Goal: Task Accomplishment & Management: Complete application form

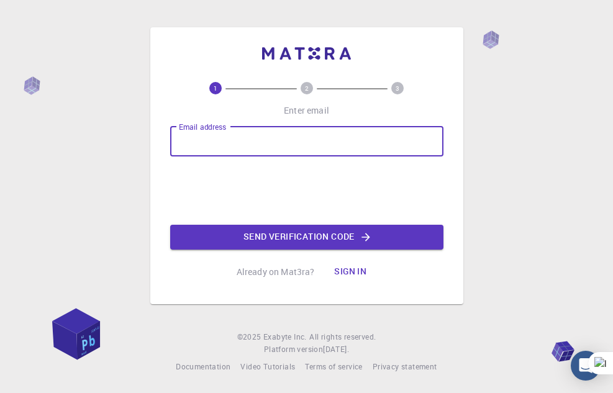
type input "[EMAIL_ADDRESS][DOMAIN_NAME]"
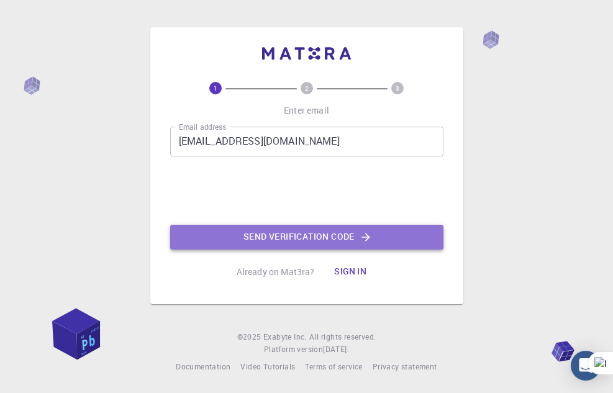
click at [256, 235] on button "Send verification code" at bounding box center [306, 237] width 273 height 25
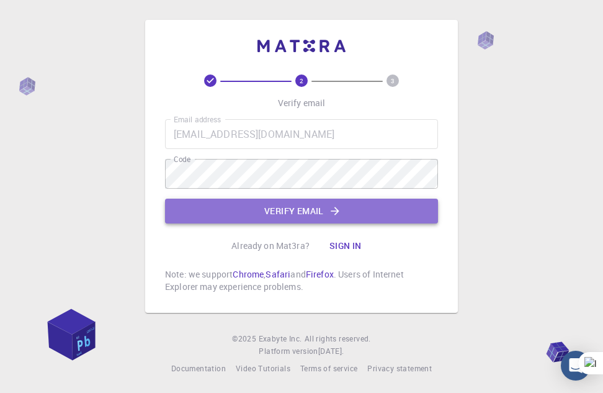
click at [320, 217] on button "Verify email" at bounding box center [301, 211] width 273 height 25
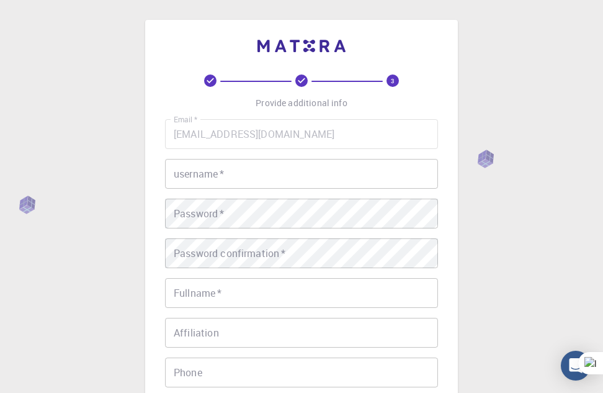
click at [248, 177] on input "username   *" at bounding box center [301, 174] width 273 height 30
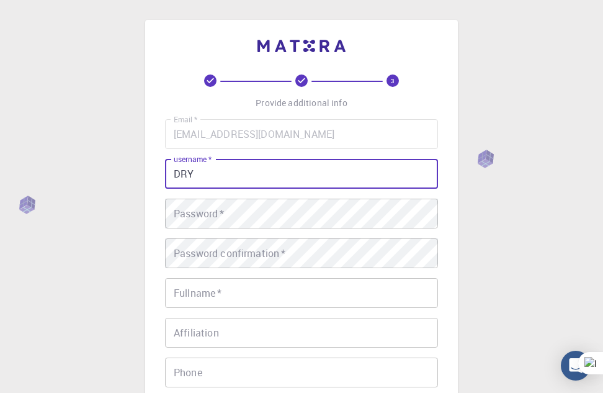
type input "DRY"
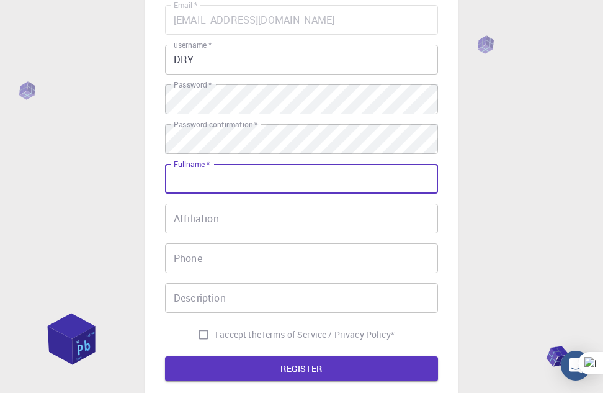
scroll to position [124, 0]
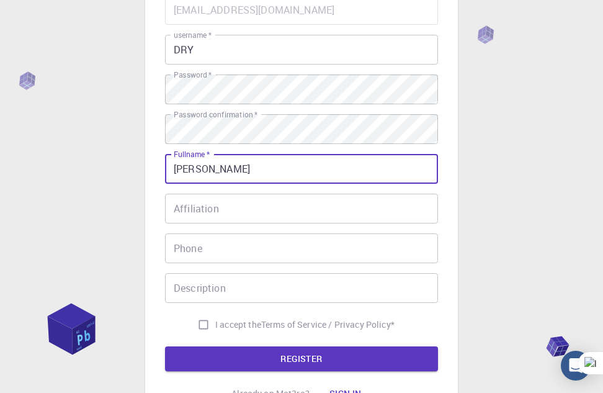
type input "[PERSON_NAME]"
type input "16997081896"
click at [243, 204] on input "Affiliation" at bounding box center [301, 209] width 273 height 30
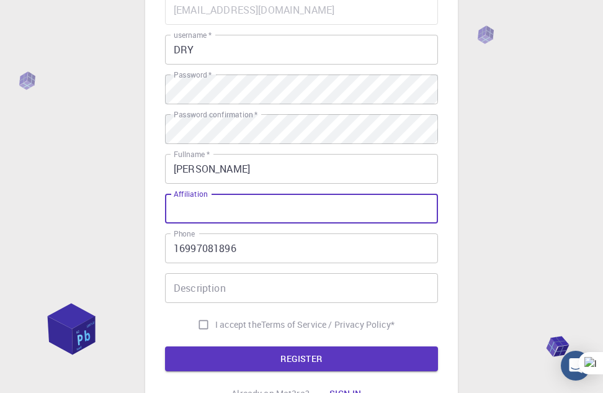
click at [243, 204] on input "Affiliation" at bounding box center [301, 209] width 273 height 30
type input "STUDENT"
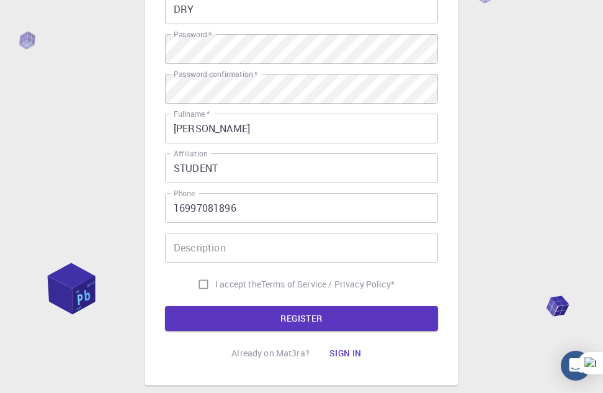
scroll to position [186, 0]
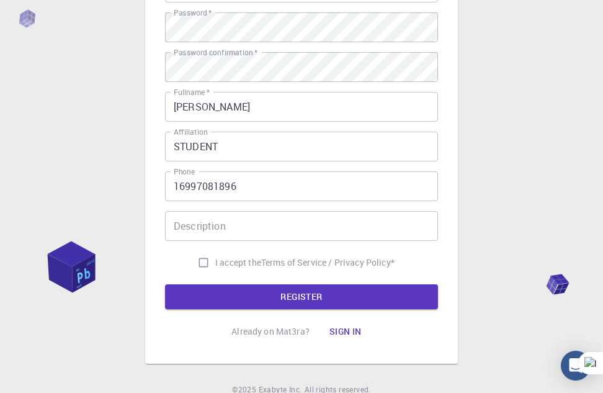
click at [202, 234] on input "Description" at bounding box center [301, 226] width 273 height 30
click at [276, 266] on p "Terms of Service / Privacy Policy *" at bounding box center [327, 262] width 133 height 12
click at [195, 269] on input "I accept the Terms of Service / Privacy Policy *" at bounding box center [204, 263] width 24 height 24
checkbox input "true"
drag, startPoint x: 209, startPoint y: 290, endPoint x: 466, endPoint y: 2, distance: 386.4
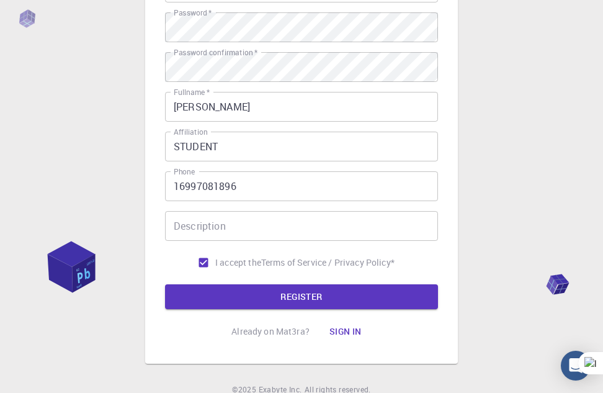
click at [209, 290] on button "REGISTER" at bounding box center [301, 296] width 273 height 25
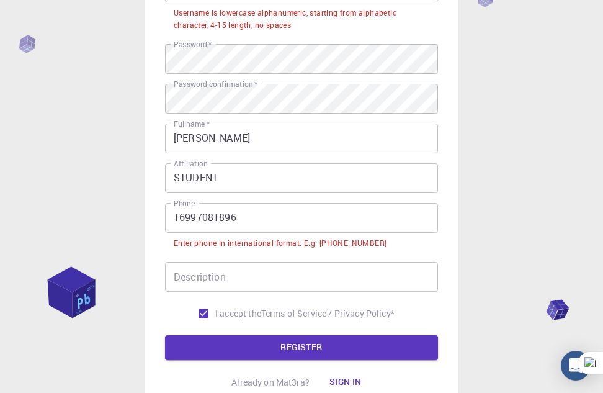
click at [341, 228] on input "16997081896" at bounding box center [301, 218] width 273 height 30
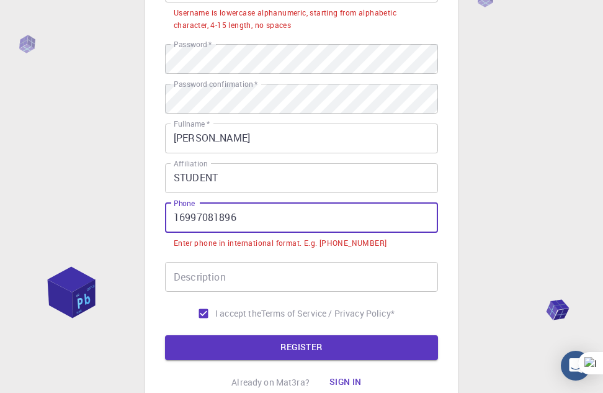
click at [146, 247] on div "3 Provide additional info Email   * [EMAIL_ADDRESS][DOMAIN_NAME] Email   * user…" at bounding box center [301, 124] width 313 height 581
click at [176, 220] on input "16997081896" at bounding box center [301, 218] width 273 height 30
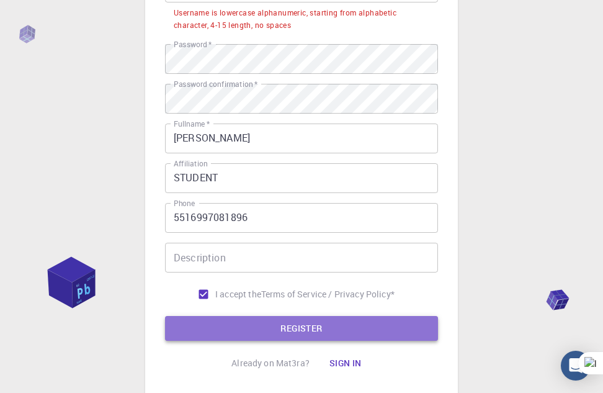
click at [260, 333] on button "REGISTER" at bounding box center [301, 328] width 273 height 25
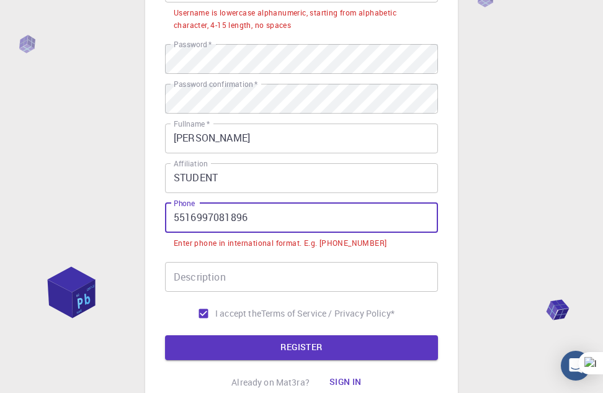
click at [176, 220] on input "5516997081896" at bounding box center [301, 218] width 273 height 30
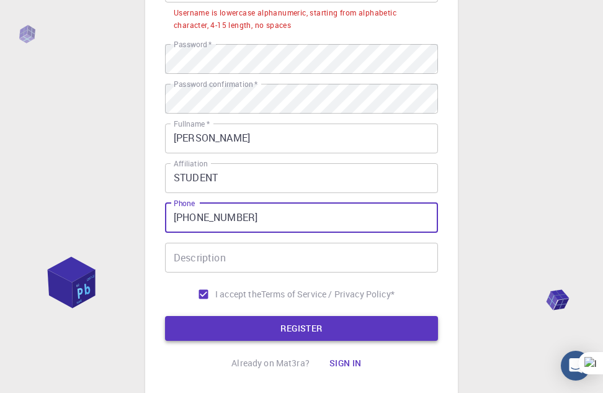
type input "[PHONE_NUMBER]"
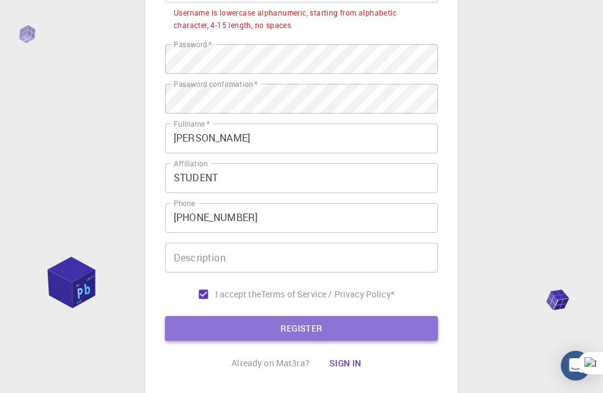
click at [374, 328] on button "REGISTER" at bounding box center [301, 328] width 273 height 25
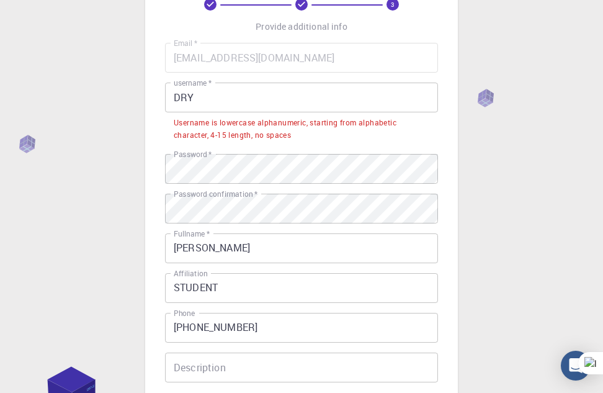
scroll to position [62, 0]
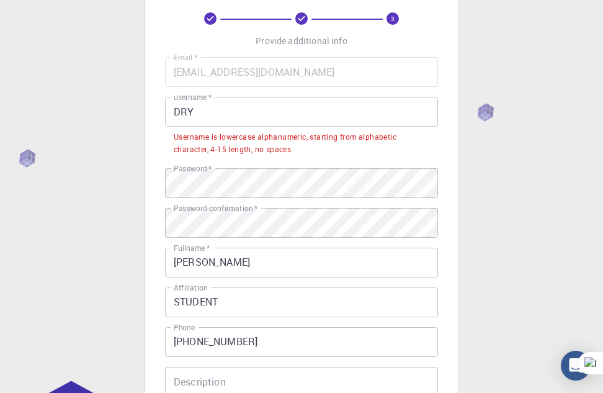
click at [320, 114] on input "DRY" at bounding box center [301, 112] width 273 height 30
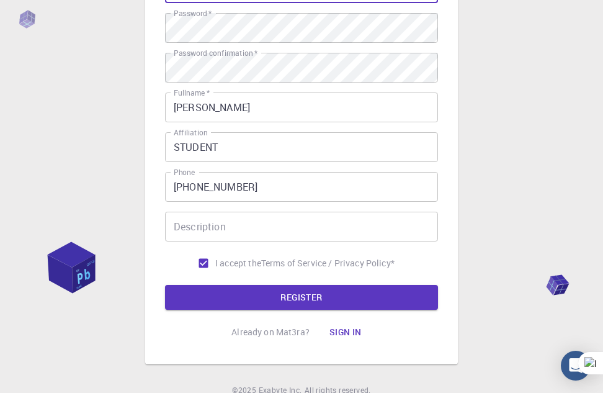
scroll to position [186, 0]
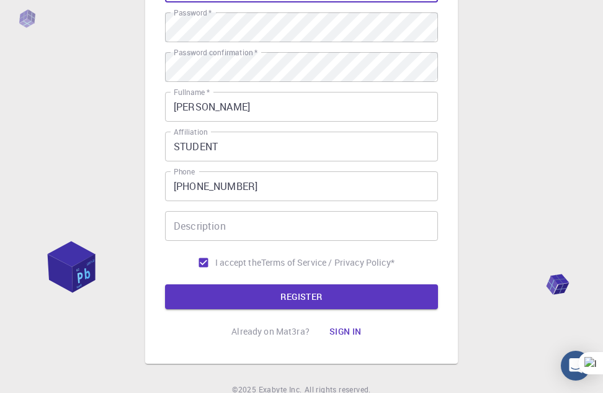
click at [253, 289] on button "REGISTER" at bounding box center [301, 296] width 273 height 25
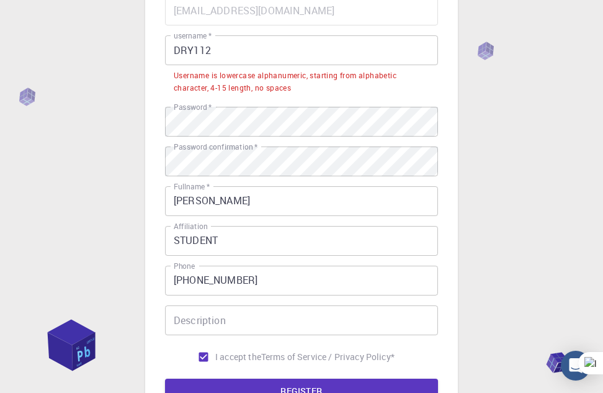
scroll to position [0, 0]
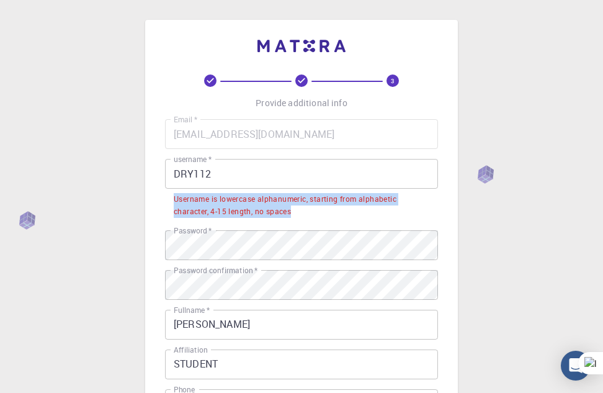
drag, startPoint x: 173, startPoint y: 199, endPoint x: 303, endPoint y: 213, distance: 131.0
click at [303, 213] on li "Username is lowercase alphanumeric, starting from alphabetic character, 4-15 le…" at bounding box center [301, 205] width 273 height 32
copy div "Username is lowercase alphanumeric, starting from alphabetic character, 4-15 le…"
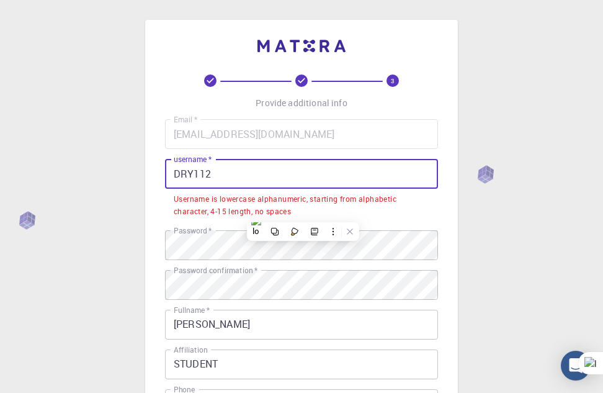
drag, startPoint x: 196, startPoint y: 173, endPoint x: 164, endPoint y: 171, distance: 32.3
click at [164, 171] on div "3 Provide additional info Email   * [EMAIL_ADDRESS][DOMAIN_NAME] Email   * user…" at bounding box center [301, 301] width 313 height 562
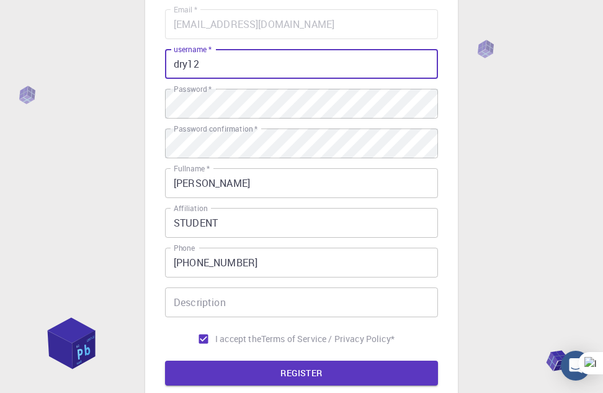
scroll to position [239, 0]
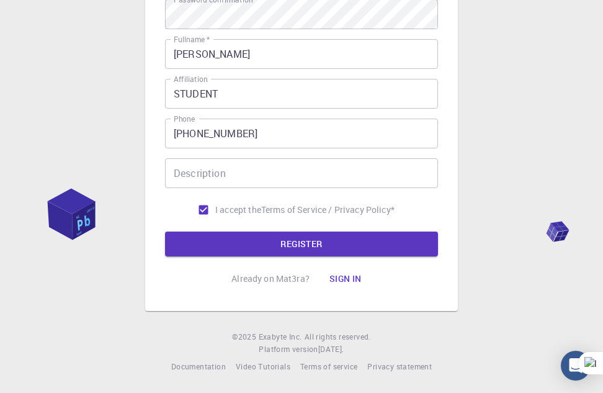
type input "dry12"
click at [307, 249] on button "REGISTER" at bounding box center [301, 243] width 273 height 25
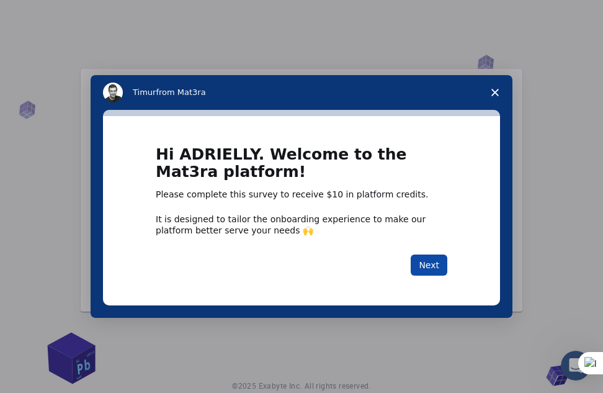
click at [436, 258] on button "Next" at bounding box center [429, 264] width 37 height 21
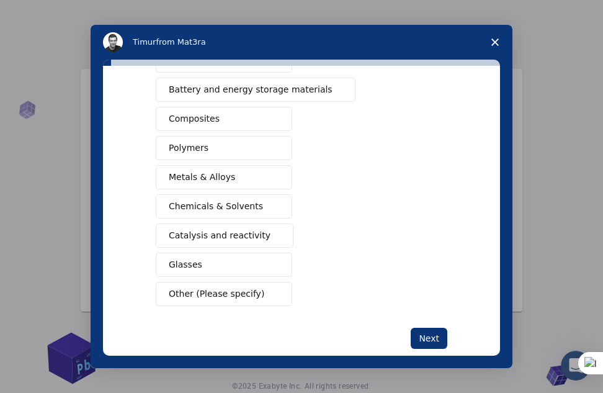
scroll to position [186, 0]
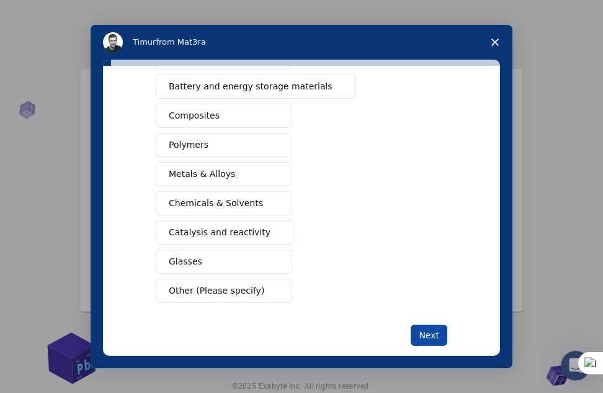
click at [433, 339] on button "Next" at bounding box center [429, 335] width 37 height 21
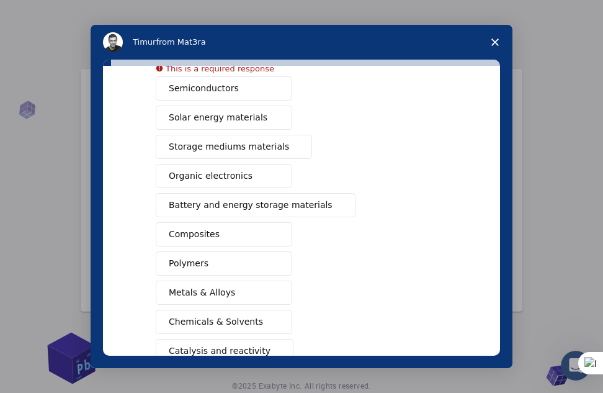
scroll to position [0, 0]
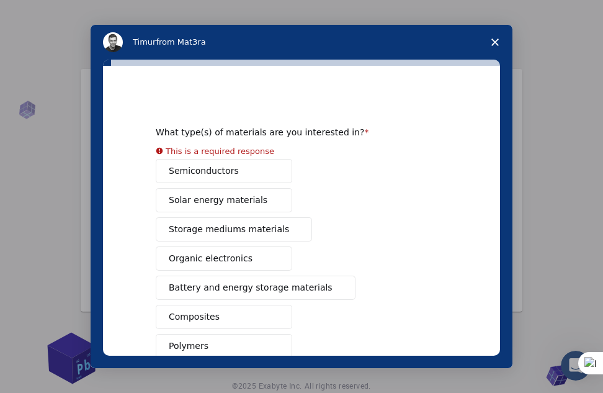
click at [259, 254] on button "Organic electronics" at bounding box center [224, 258] width 137 height 24
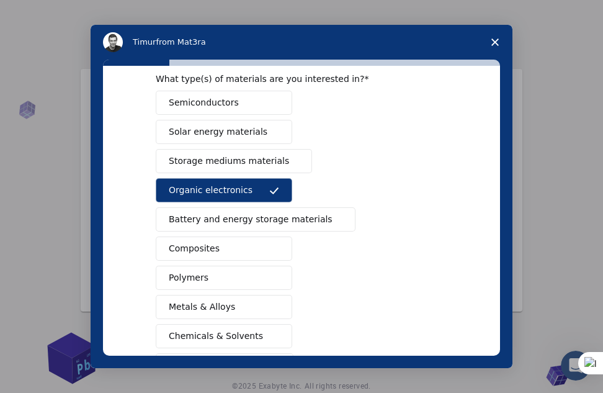
scroll to position [124, 0]
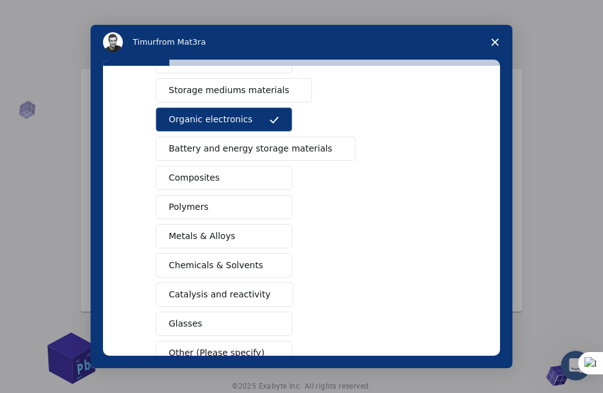
click at [223, 209] on button "Polymers" at bounding box center [224, 207] width 137 height 24
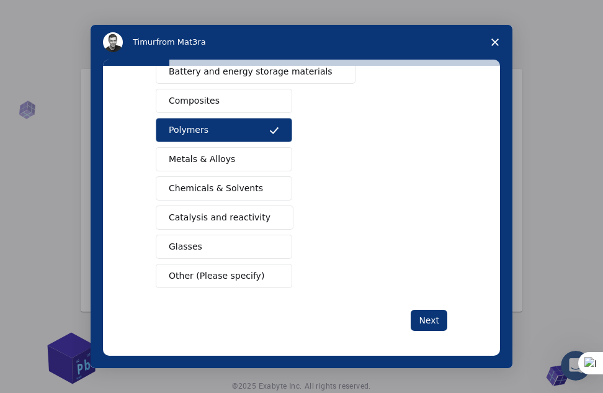
scroll to position [206, 0]
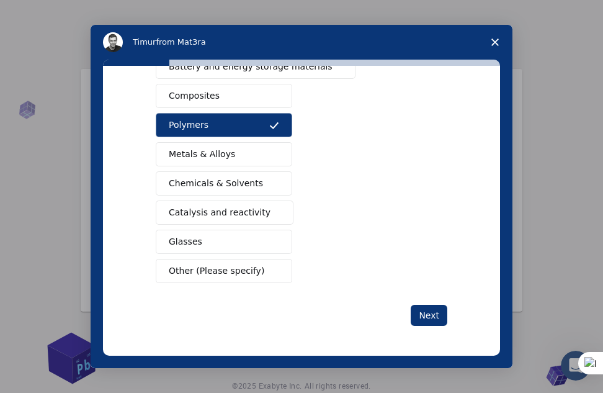
click at [253, 186] on button "Chemicals & Solvents" at bounding box center [224, 183] width 137 height 24
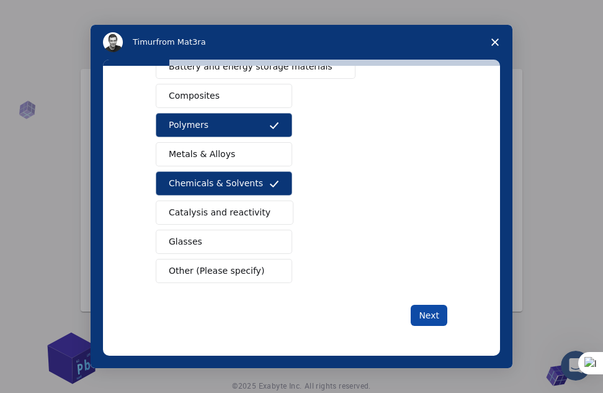
click at [423, 318] on button "Next" at bounding box center [429, 315] width 37 height 21
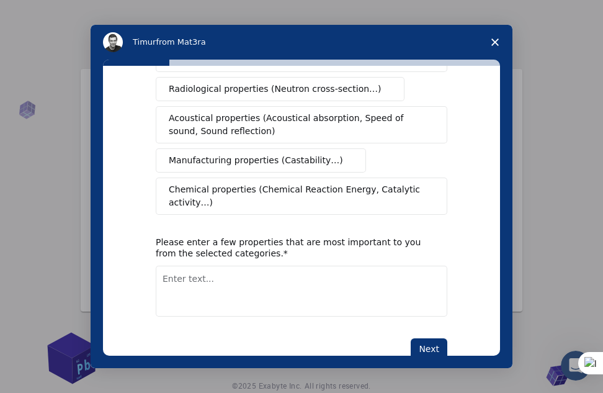
scroll to position [271, 0]
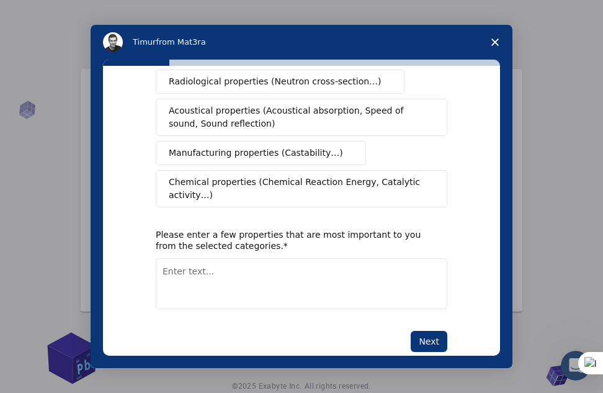
click at [320, 176] on span "Chemical properties (Chemical Reaction Energy, Catalytic activity…)" at bounding box center [297, 189] width 257 height 26
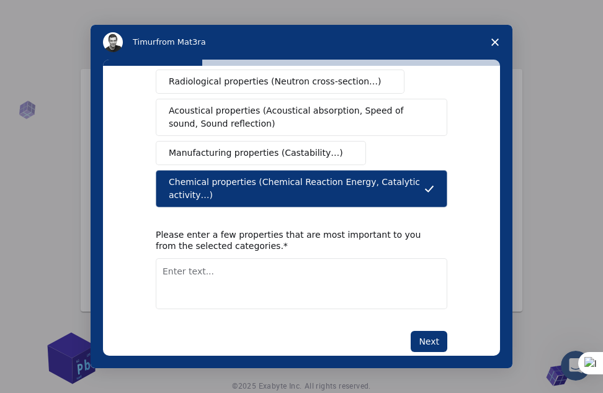
scroll to position [49, 0]
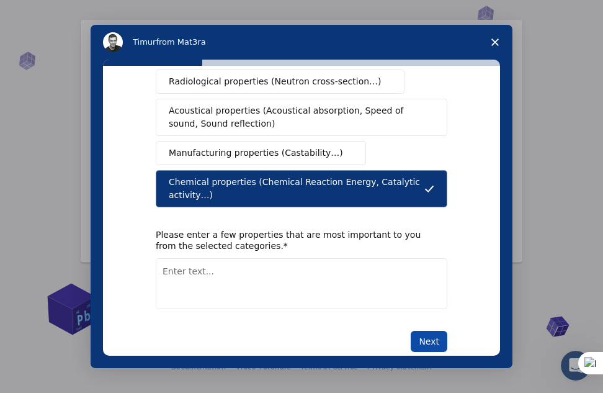
click at [436, 331] on button "Next" at bounding box center [429, 341] width 37 height 21
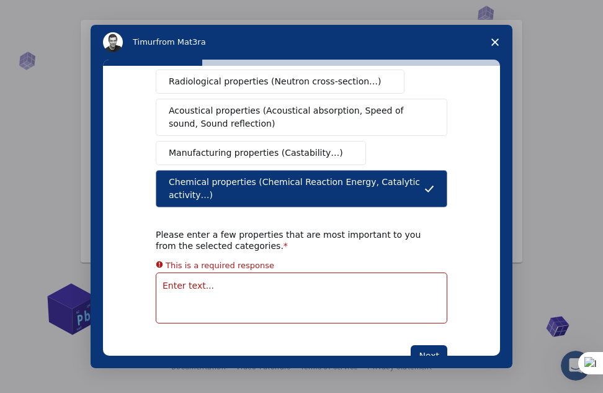
click at [325, 272] on textarea "Enter text..." at bounding box center [302, 297] width 292 height 51
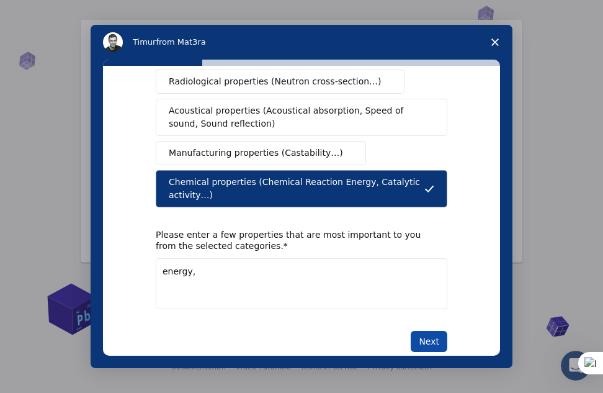
type textarea "energy,"
click at [429, 331] on button "Next" at bounding box center [429, 341] width 37 height 21
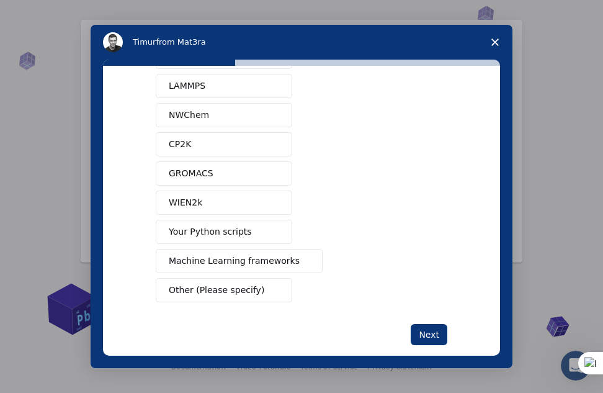
scroll to position [117, 0]
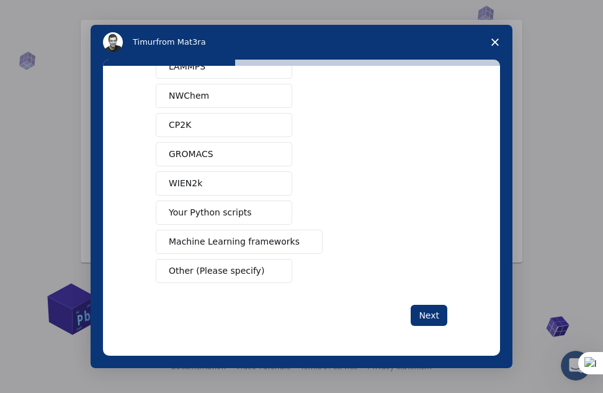
click at [266, 249] on button "Machine Learning frameworks" at bounding box center [239, 242] width 167 height 24
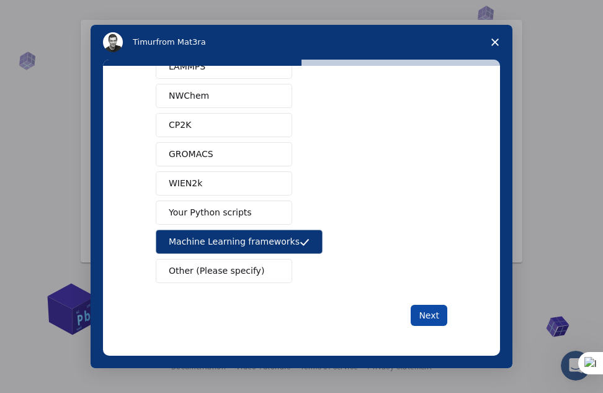
click at [439, 321] on button "Next" at bounding box center [429, 315] width 37 height 21
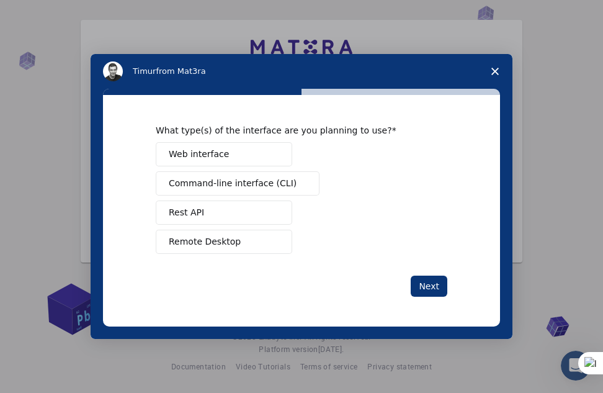
scroll to position [0, 0]
click at [263, 158] on button "Web interface" at bounding box center [224, 154] width 137 height 24
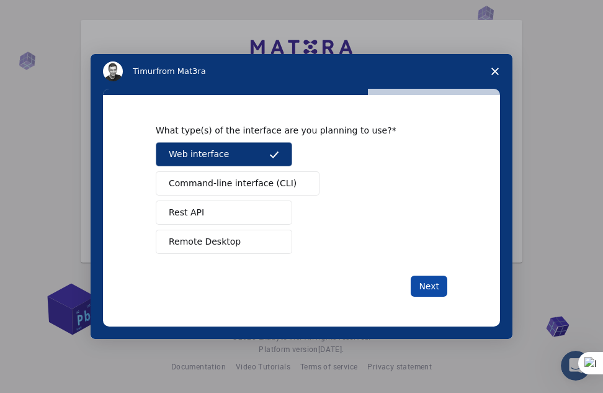
click at [430, 282] on button "Next" at bounding box center [429, 286] width 37 height 21
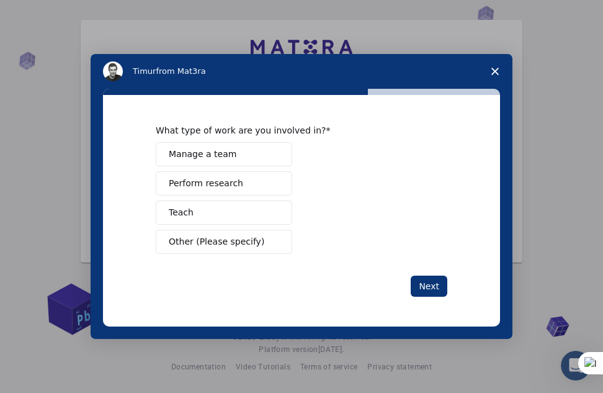
click at [257, 186] on button "Perform research" at bounding box center [224, 183] width 137 height 24
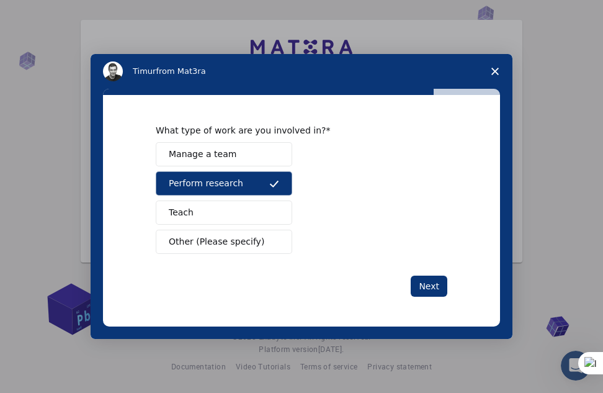
click at [448, 297] on div "What type of work are you involved in? Manage a team Perform research Teach Oth…" at bounding box center [301, 210] width 397 height 231
click at [436, 295] on button "Next" at bounding box center [429, 286] width 37 height 21
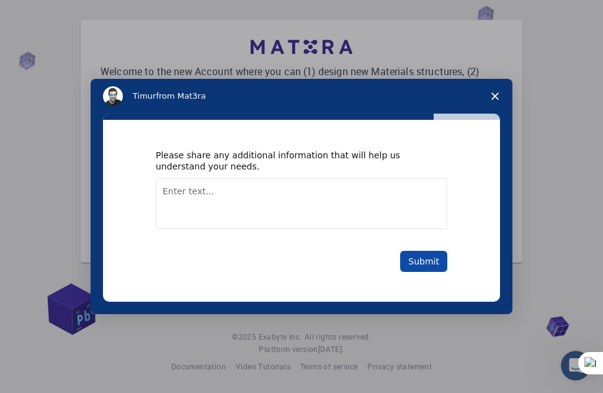
click at [428, 269] on button "Submit" at bounding box center [423, 261] width 47 height 21
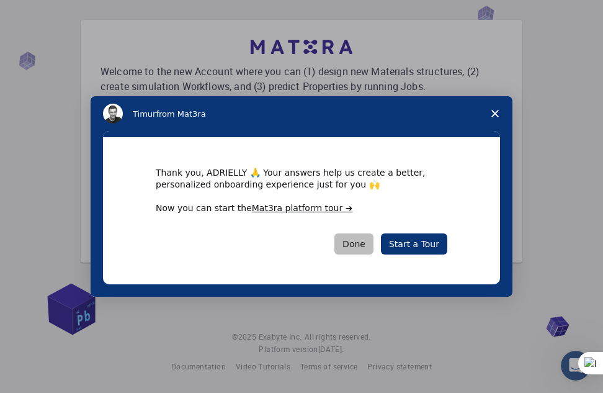
click at [371, 252] on button "Done" at bounding box center [354, 243] width 39 height 21
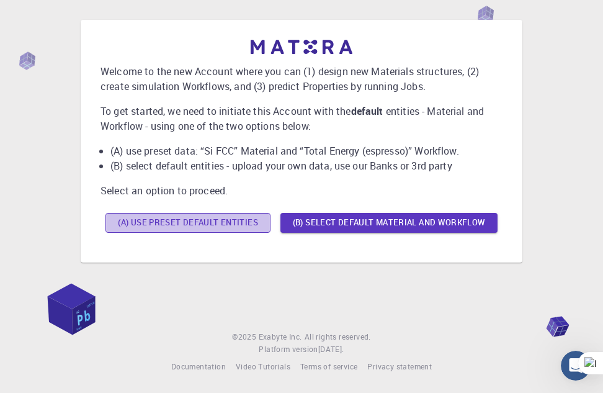
click at [239, 225] on button "(A) Use preset default entities" at bounding box center [188, 223] width 165 height 20
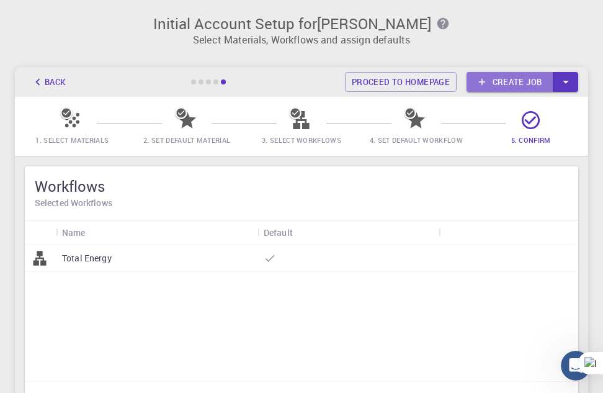
click at [474, 83] on link "Create job" at bounding box center [510, 82] width 87 height 20
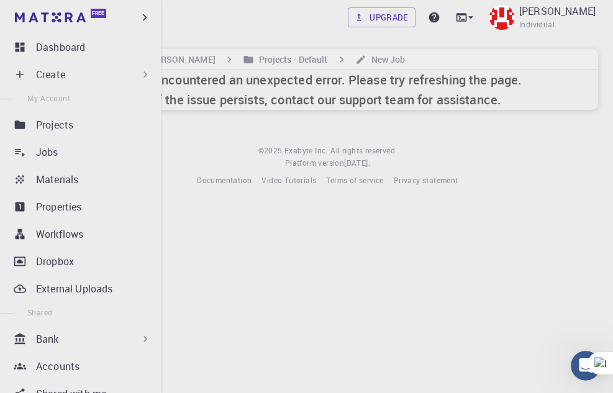
click at [16, 66] on div "Create" at bounding box center [83, 74] width 146 height 25
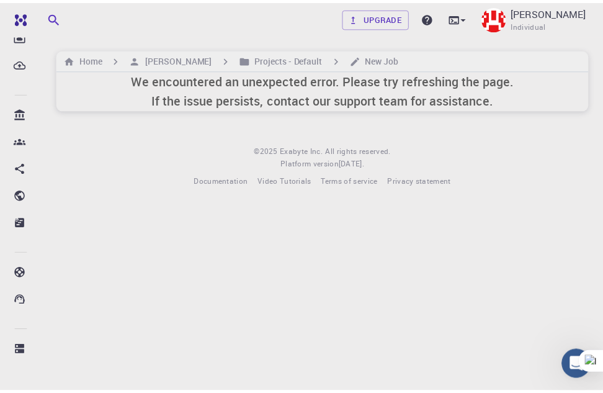
scroll to position [225, 0]
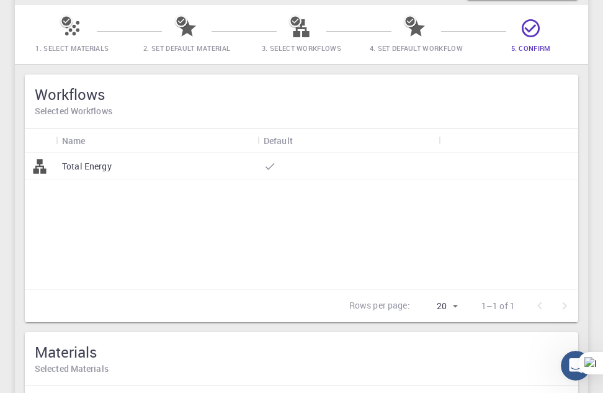
scroll to position [186, 0]
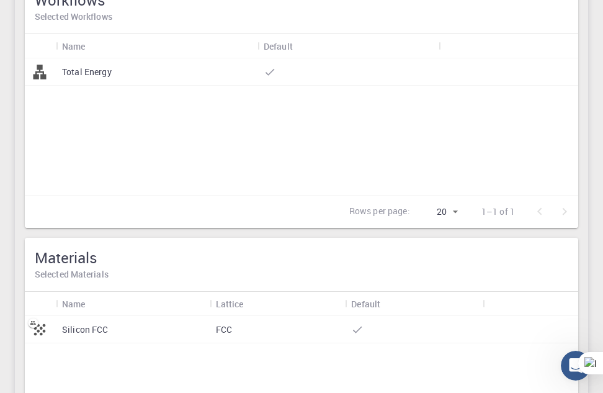
click at [133, 81] on div "Total Energy" at bounding box center [157, 71] width 202 height 27
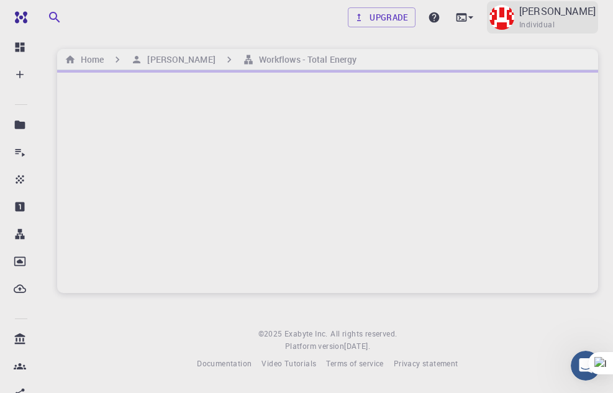
click at [489, 22] on img at bounding box center [501, 17] width 25 height 25
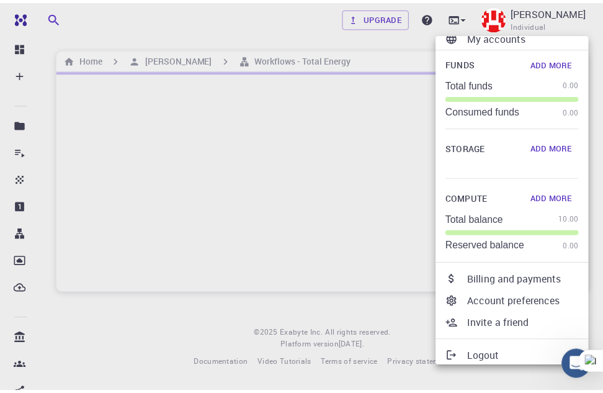
scroll to position [20, 0]
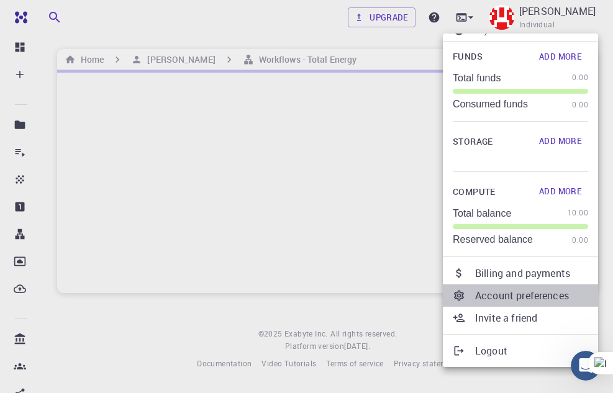
click at [527, 298] on p "Account preferences" at bounding box center [531, 295] width 113 height 15
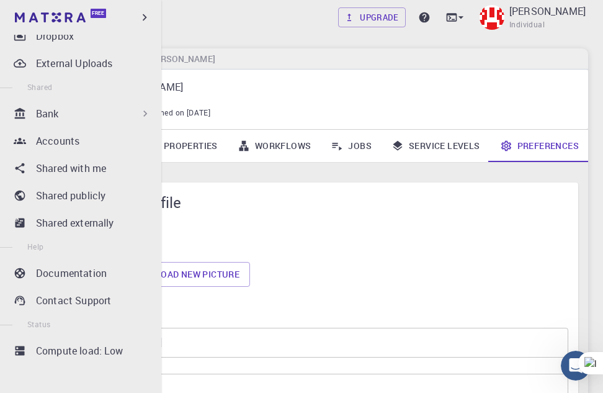
scroll to position [63, 0]
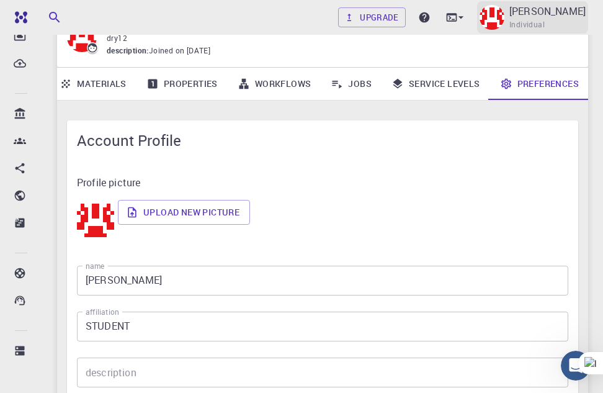
click at [510, 9] on p "[PERSON_NAME]" at bounding box center [548, 11] width 76 height 15
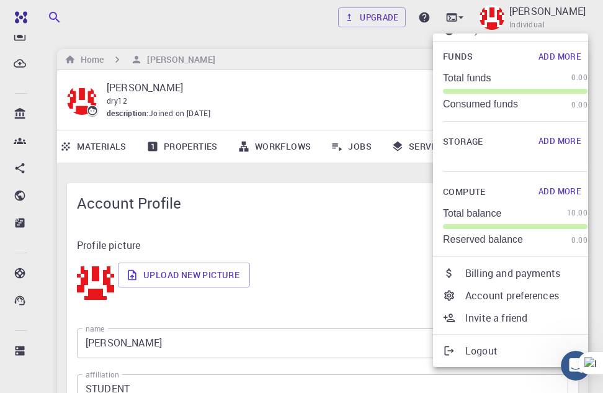
scroll to position [0, 0]
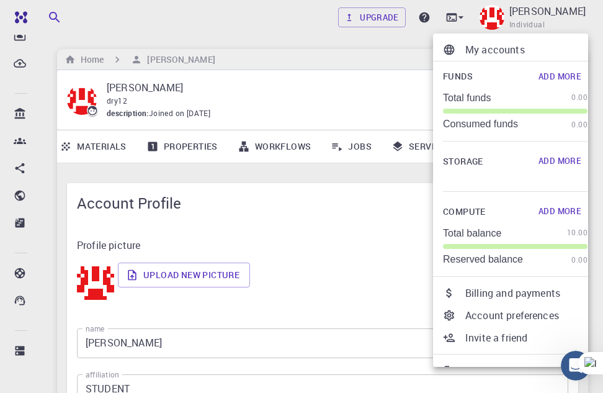
click at [510, 42] on p "My accounts" at bounding box center [526, 49] width 122 height 15
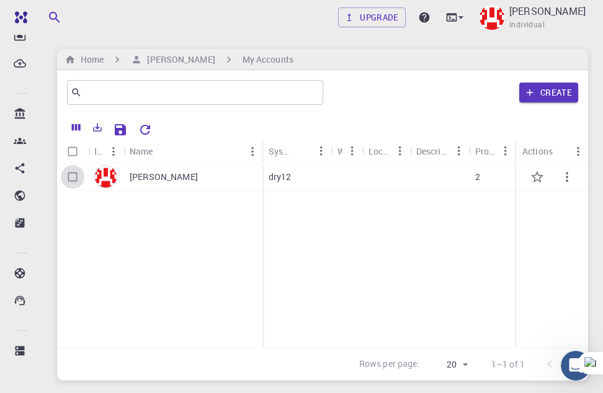
click at [73, 181] on input "Select row" at bounding box center [73, 177] width 24 height 24
checkbox input "true"
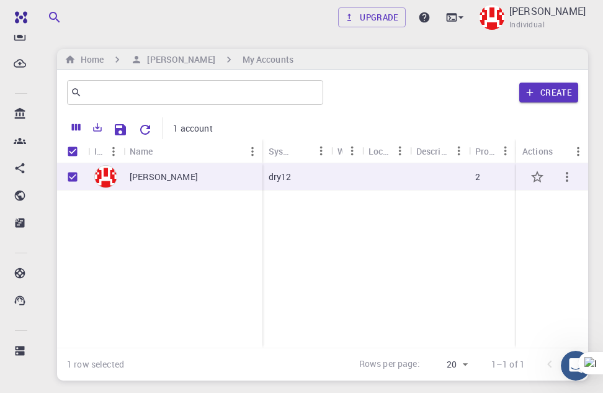
click at [564, 175] on icon "button" at bounding box center [567, 176] width 15 height 15
click at [143, 14] on div at bounding box center [301, 196] width 603 height 393
click at [559, 11] on p "[PERSON_NAME]" at bounding box center [548, 11] width 76 height 15
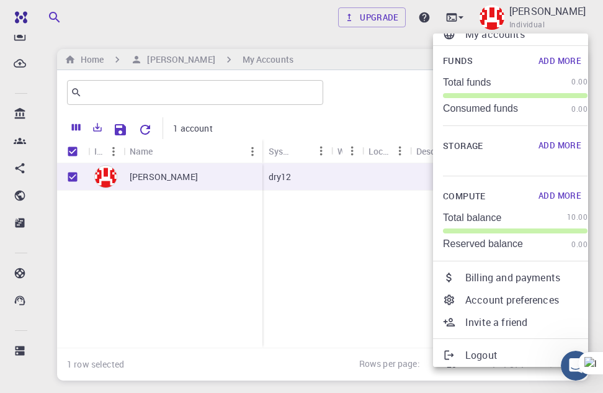
scroll to position [20, 0]
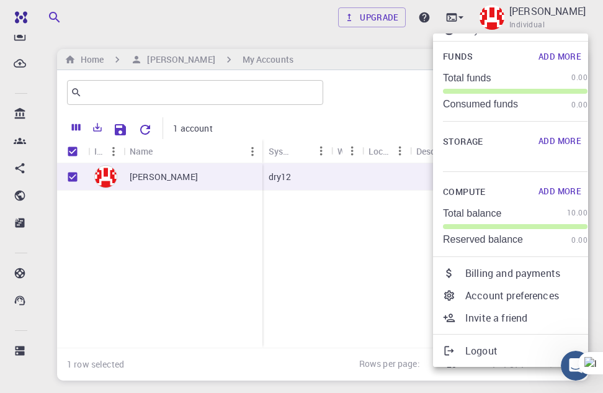
click at [485, 348] on p "Logout" at bounding box center [526, 350] width 122 height 15
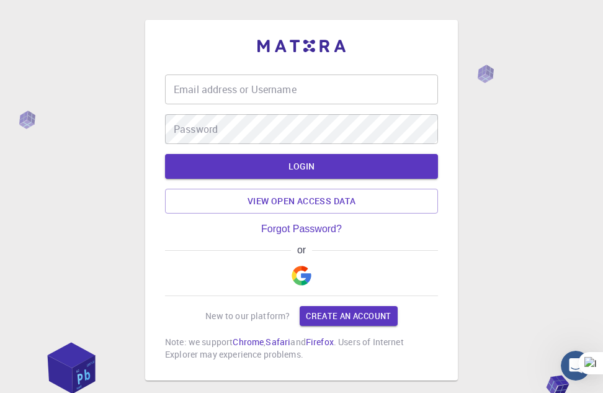
type input "[EMAIL_ADDRESS][DOMAIN_NAME]"
